Goal: Transaction & Acquisition: Purchase product/service

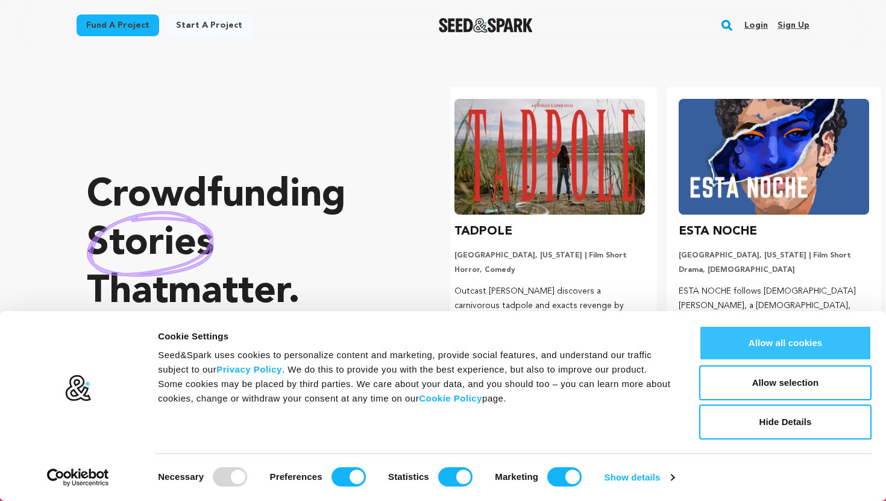
scroll to position [0, 233]
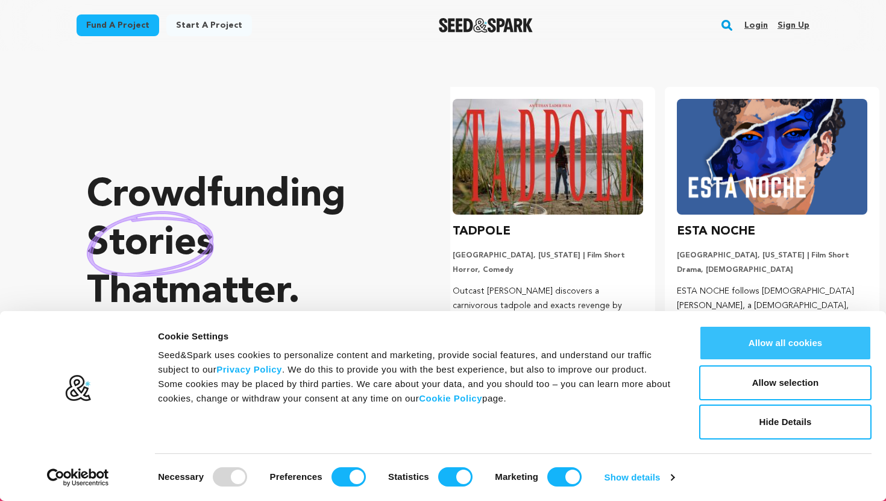
click at [757, 345] on button "Allow all cookies" at bounding box center [785, 342] width 172 height 35
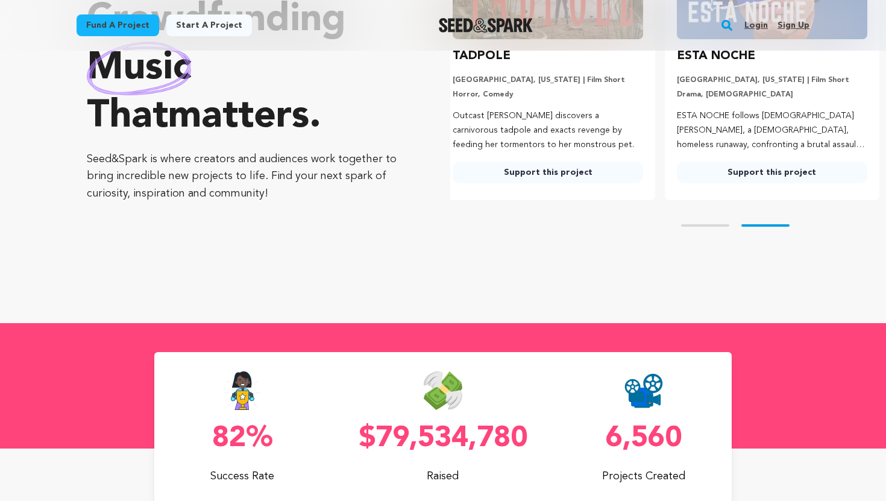
scroll to position [16, 0]
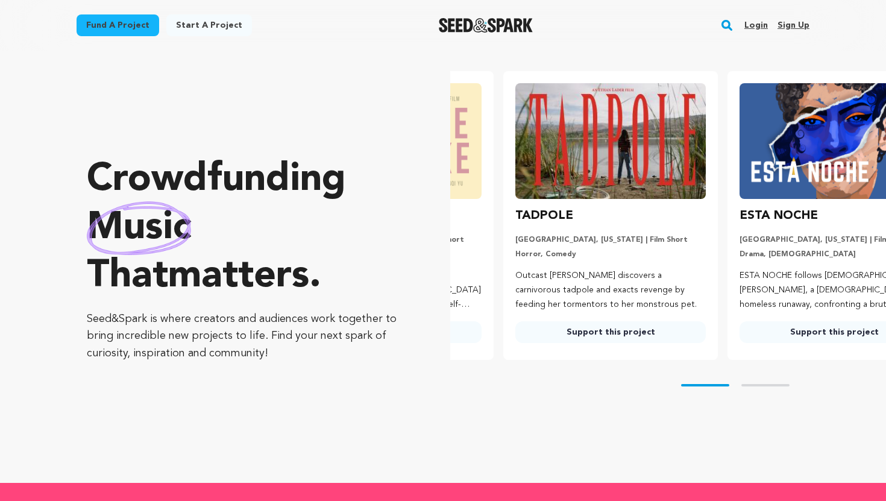
click at [535, 149] on ul "White Snake San Antonio, Texas | Film Short Western, Drama At her wits’ end wit…" at bounding box center [668, 215] width 436 height 289
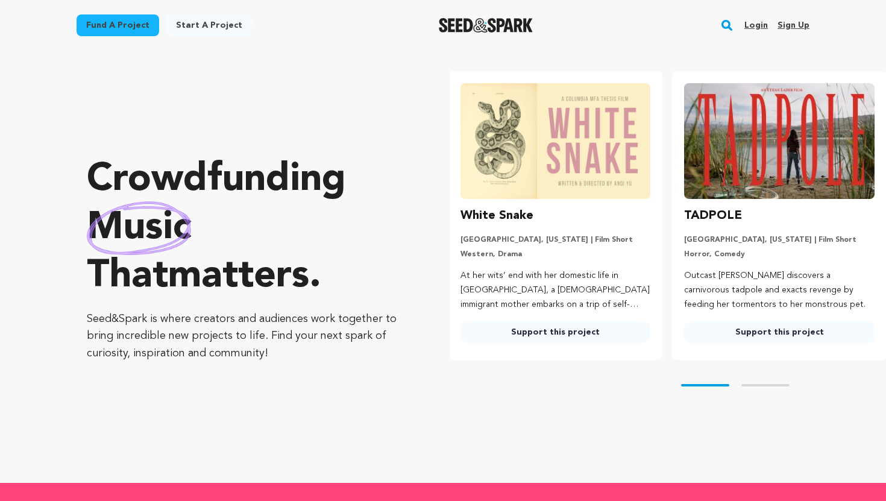
scroll to position [0, 0]
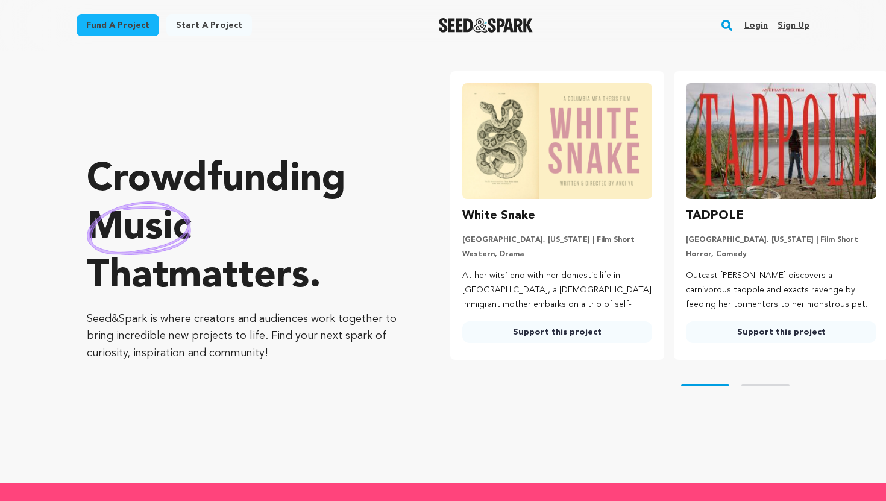
click at [504, 210] on h3 "White Snake" at bounding box center [498, 215] width 73 height 19
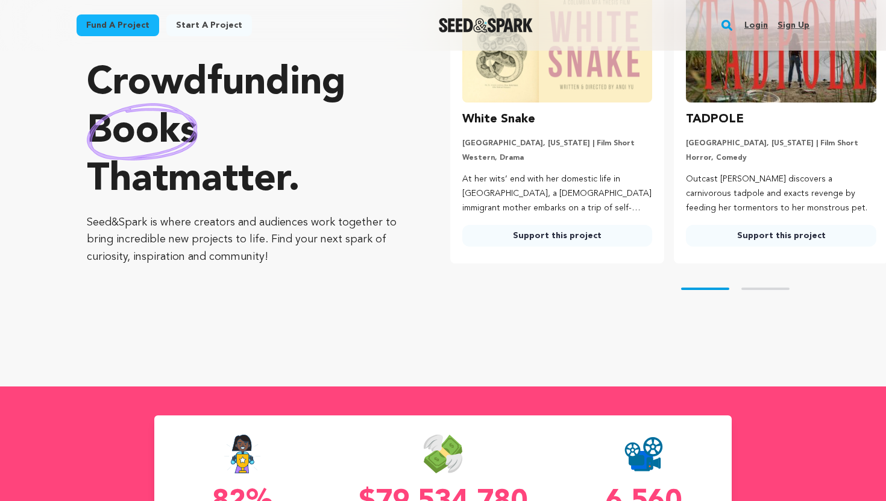
scroll to position [113, 0]
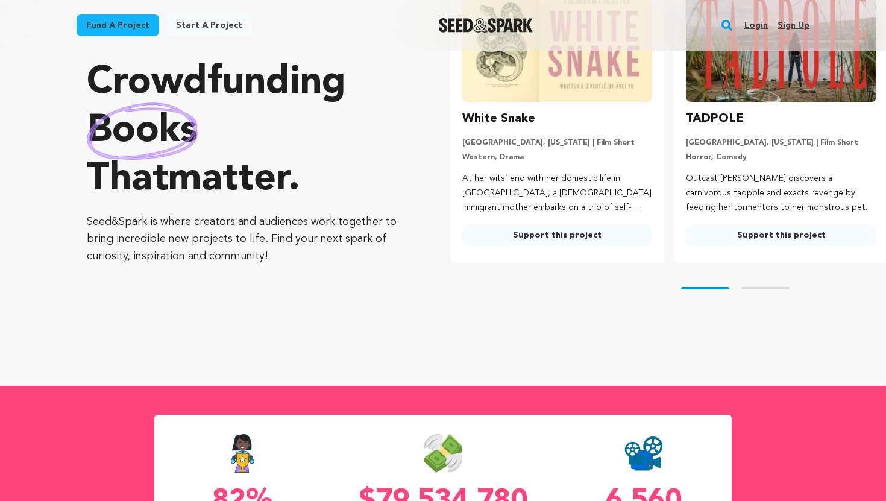
click at [516, 237] on link "Support this project" at bounding box center [557, 235] width 190 height 22
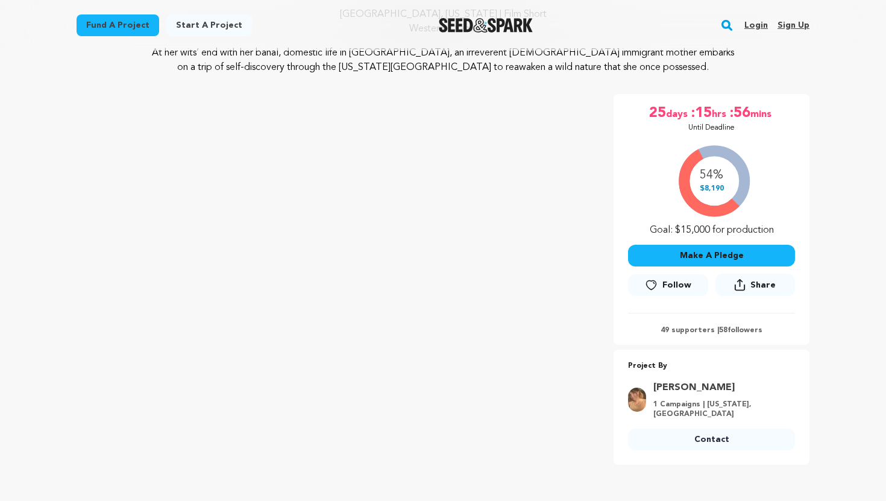
scroll to position [139, 0]
